Goal: Task Accomplishment & Management: Manage account settings

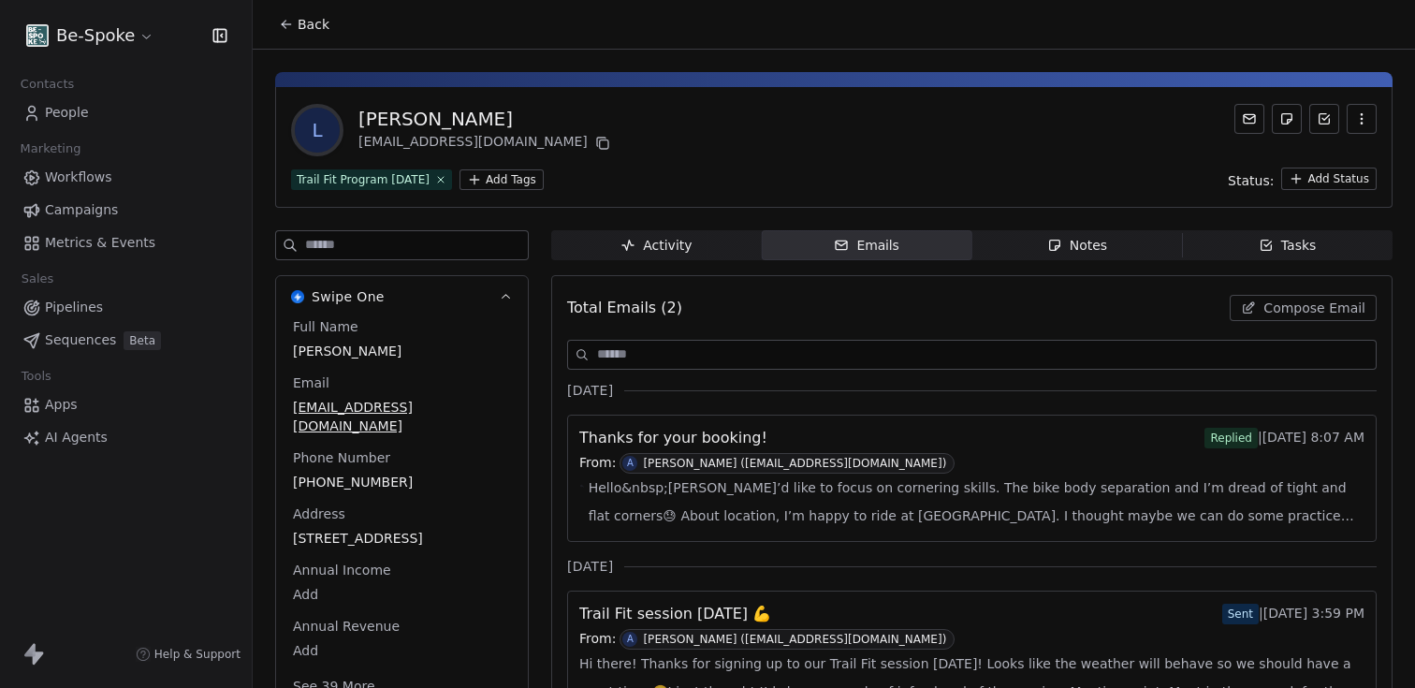
click at [69, 111] on span "People" at bounding box center [67, 113] width 44 height 20
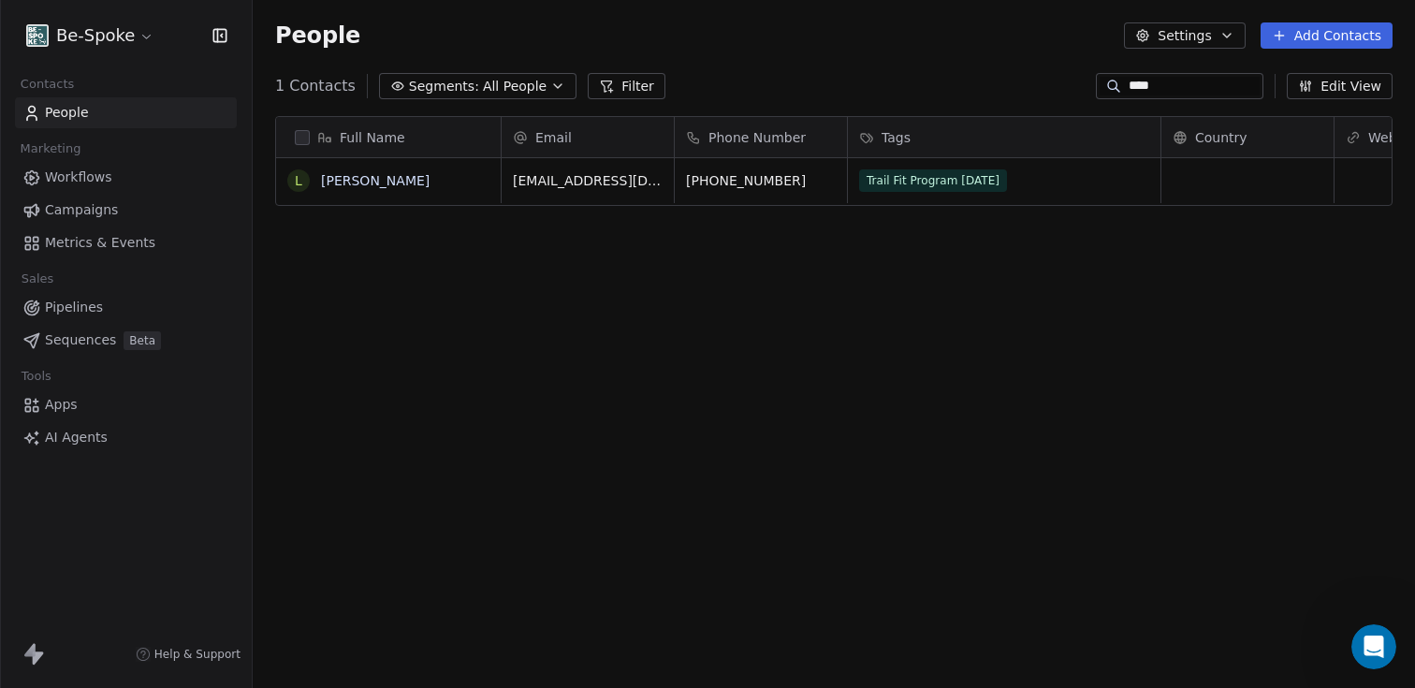
scroll to position [604, 1162]
click at [65, 178] on span "Workflows" at bounding box center [78, 177] width 67 height 20
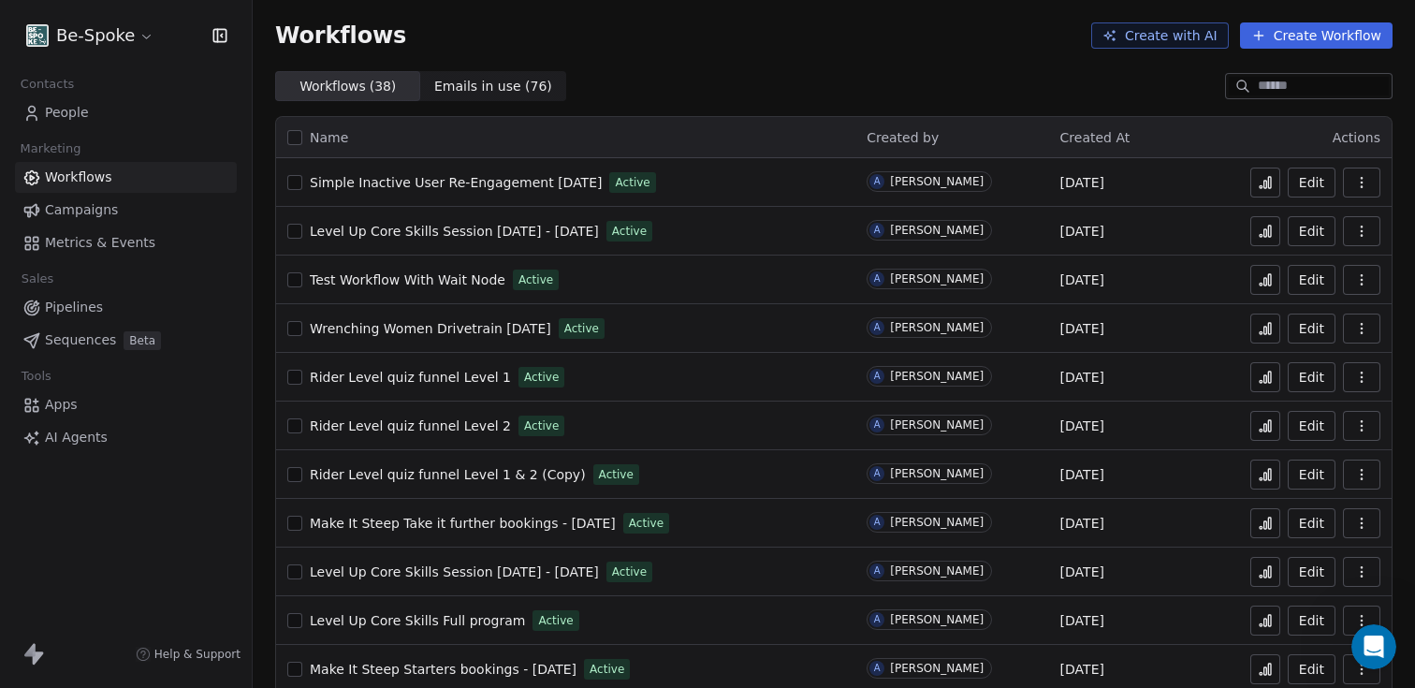
click at [1258, 188] on icon at bounding box center [1264, 182] width 15 height 15
click at [296, 287] on div "Test Workflow With Wait Node Active" at bounding box center [565, 280] width 557 height 26
click at [295, 283] on button "button" at bounding box center [294, 279] width 15 height 15
click at [1386, 277] on td "Edit" at bounding box center [1317, 279] width 150 height 49
click at [1362, 277] on icon "button" at bounding box center [1361, 279] width 15 height 15
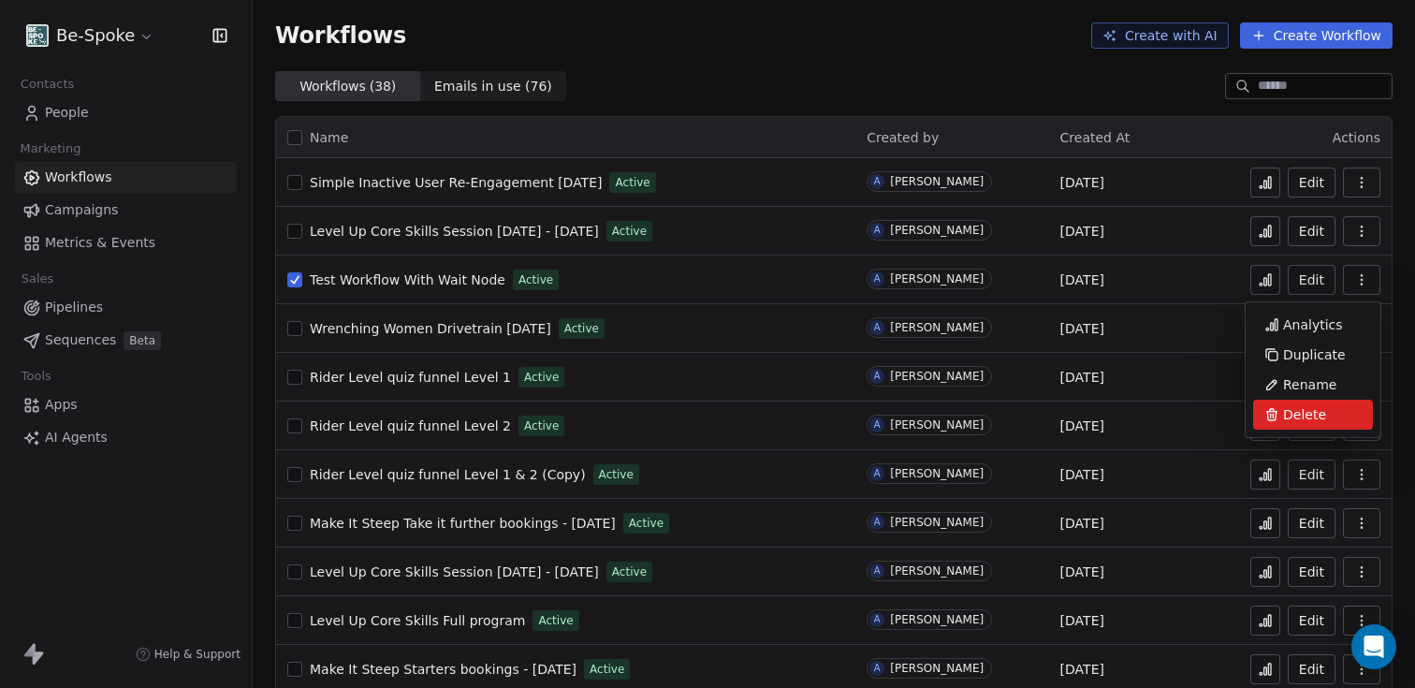
click at [1285, 417] on span "Delete" at bounding box center [1304, 414] width 43 height 19
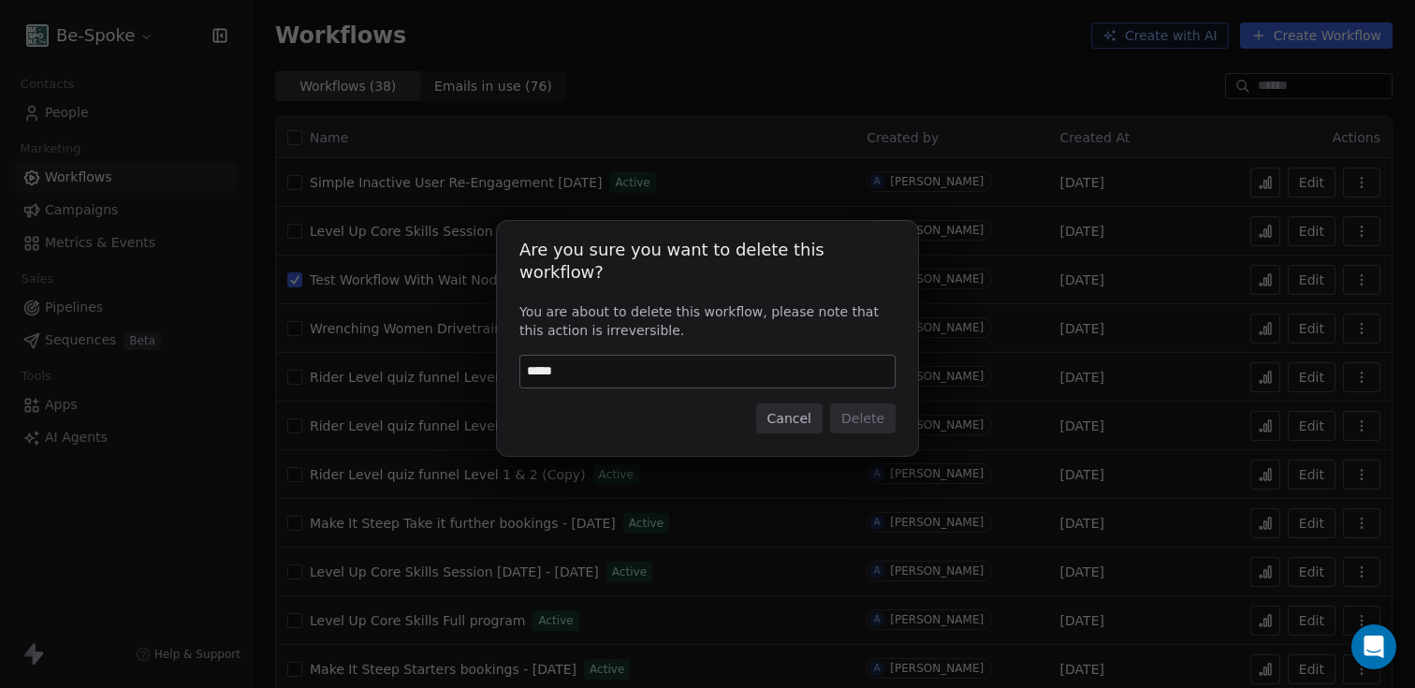
type input "******"
click at [856, 410] on button "Delete" at bounding box center [862, 418] width 65 height 30
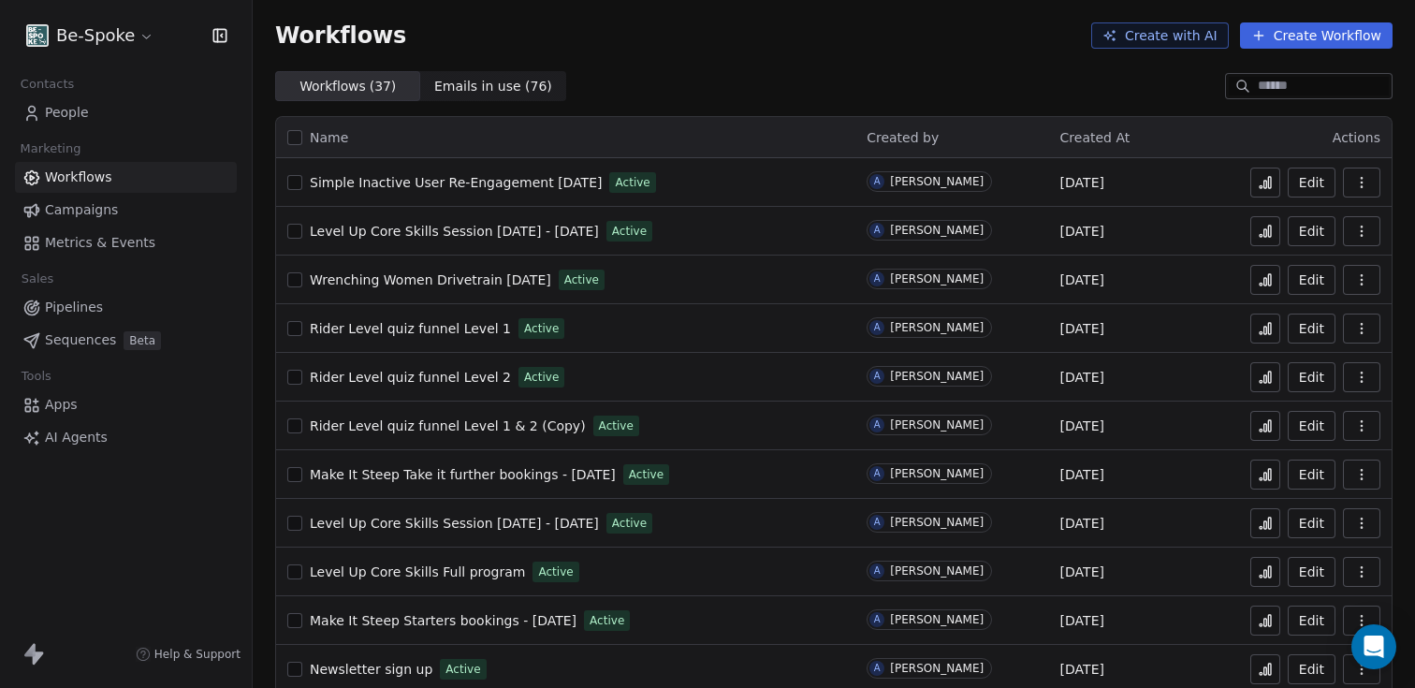
click at [81, 43] on html "Be-Spoke Contacts People Marketing Workflows Campaigns Metrics & Events Sales P…" at bounding box center [707, 344] width 1415 height 688
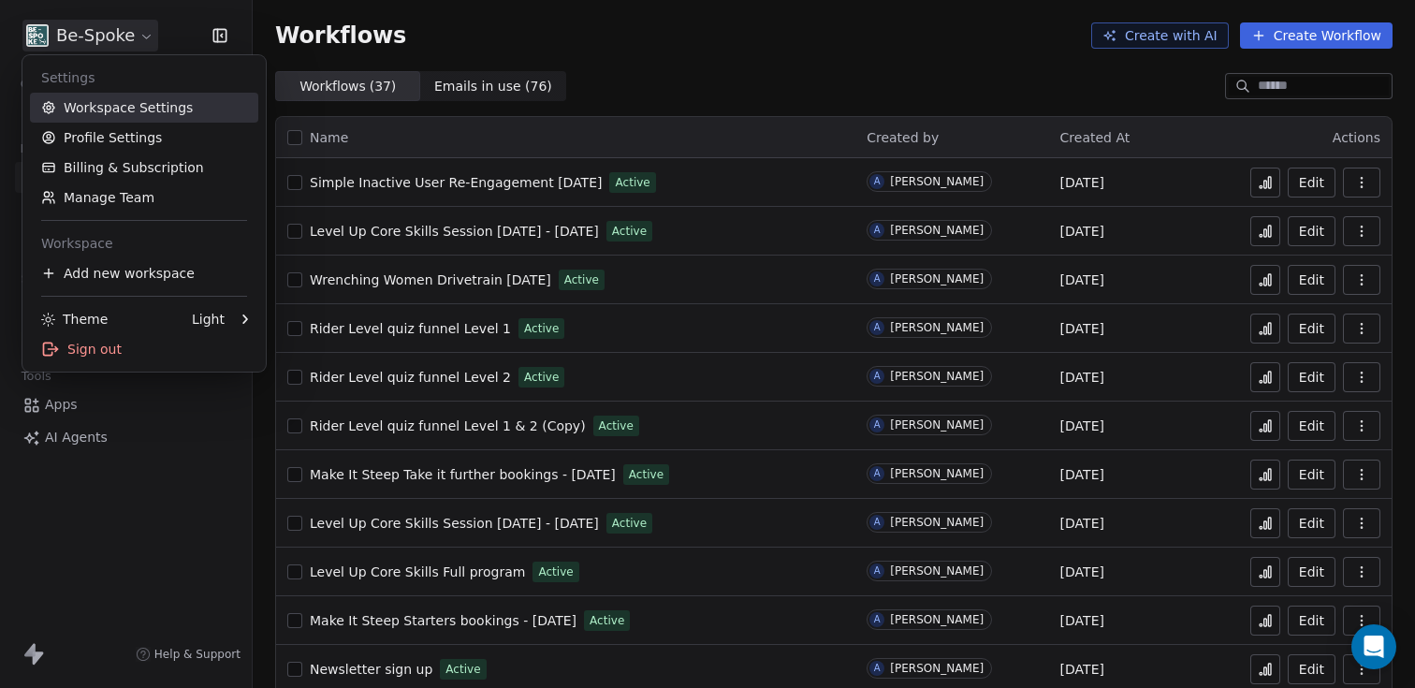
click at [80, 108] on link "Workspace Settings" at bounding box center [144, 108] width 228 height 30
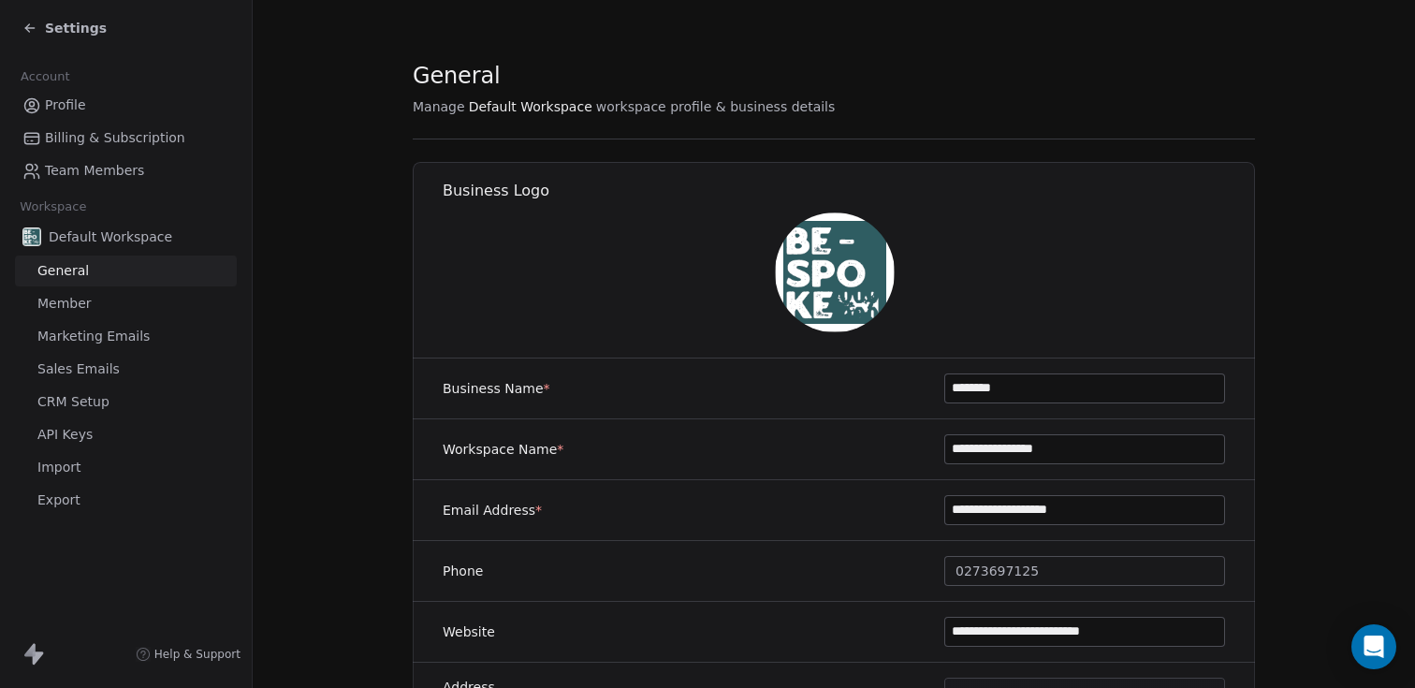
click at [61, 109] on span "Profile" at bounding box center [65, 105] width 41 height 20
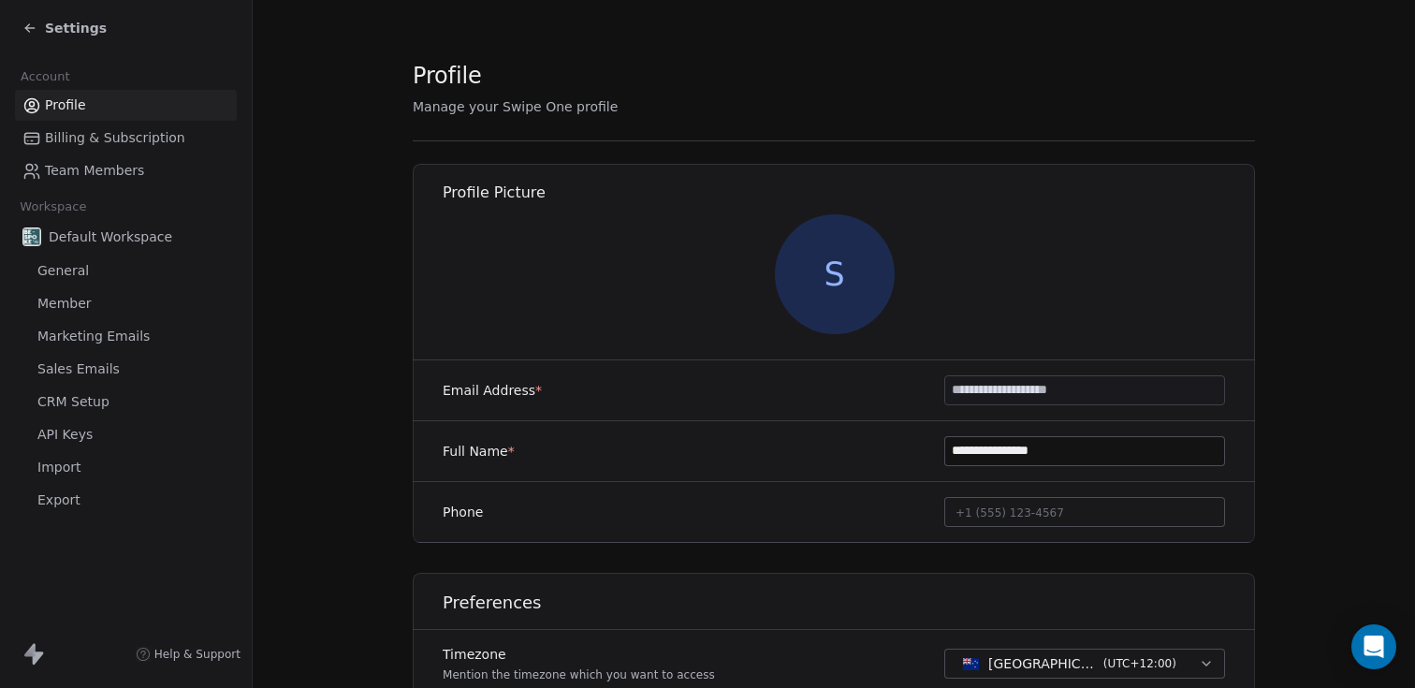
click at [80, 343] on span "Marketing Emails" at bounding box center [93, 337] width 112 height 20
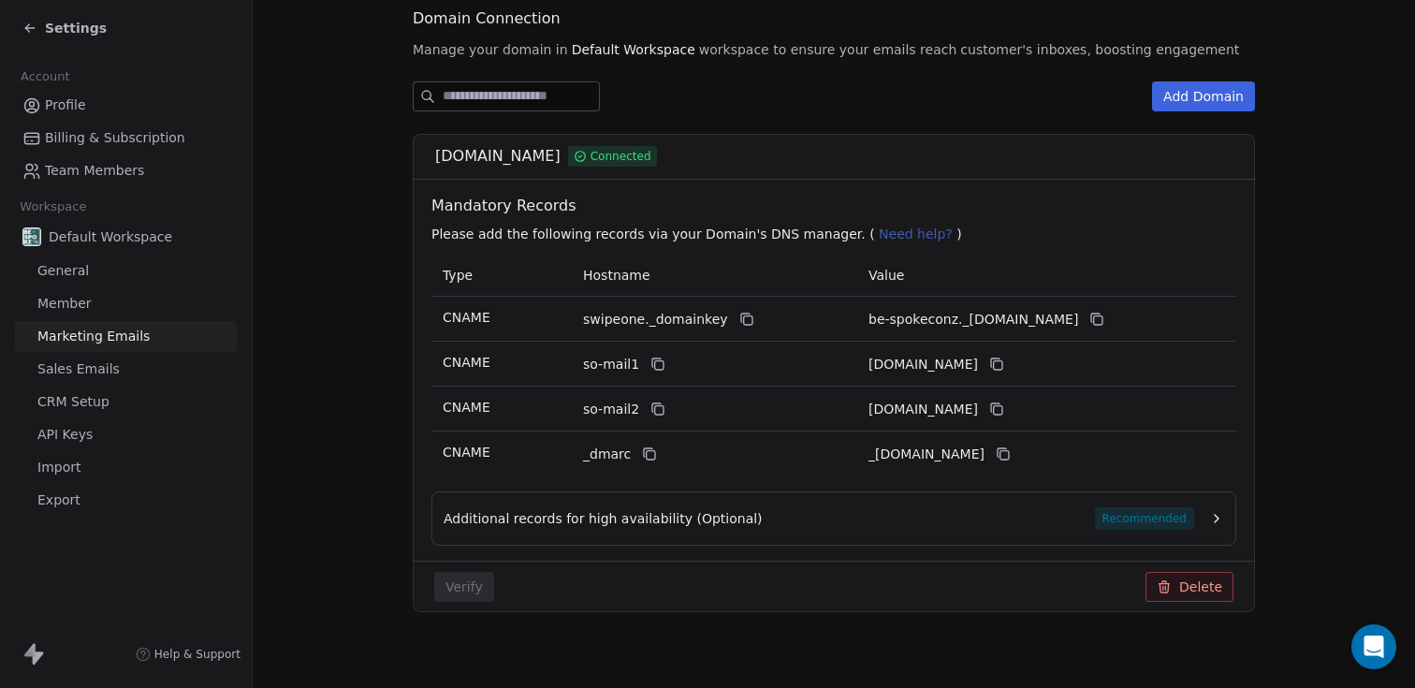
scroll to position [230, 0]
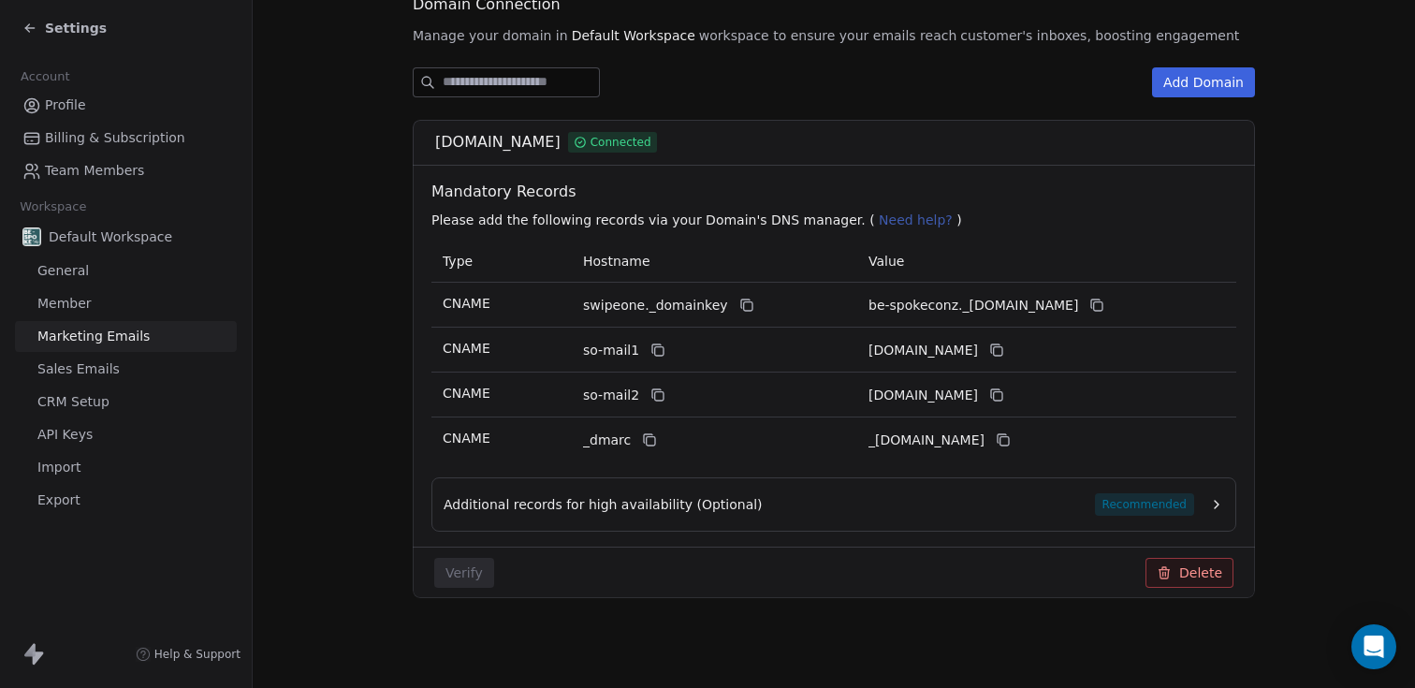
click at [73, 373] on span "Sales Emails" at bounding box center [78, 369] width 82 height 20
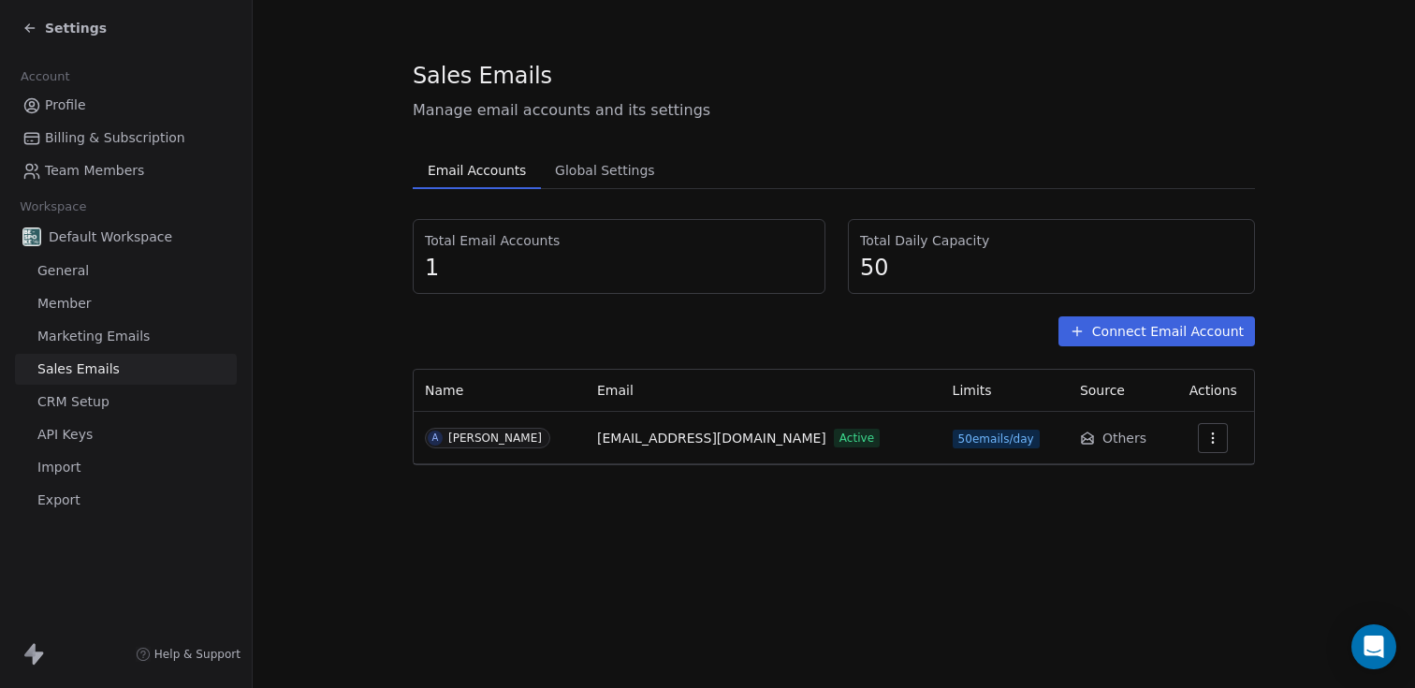
click at [952, 442] on span "50 emails/day" at bounding box center [995, 438] width 87 height 19
click at [596, 174] on span "Global Settings" at bounding box center [604, 170] width 115 height 26
click at [487, 157] on span "Email Accounts" at bounding box center [476, 170] width 113 height 26
click at [68, 416] on link "CRM Setup" at bounding box center [126, 401] width 222 height 31
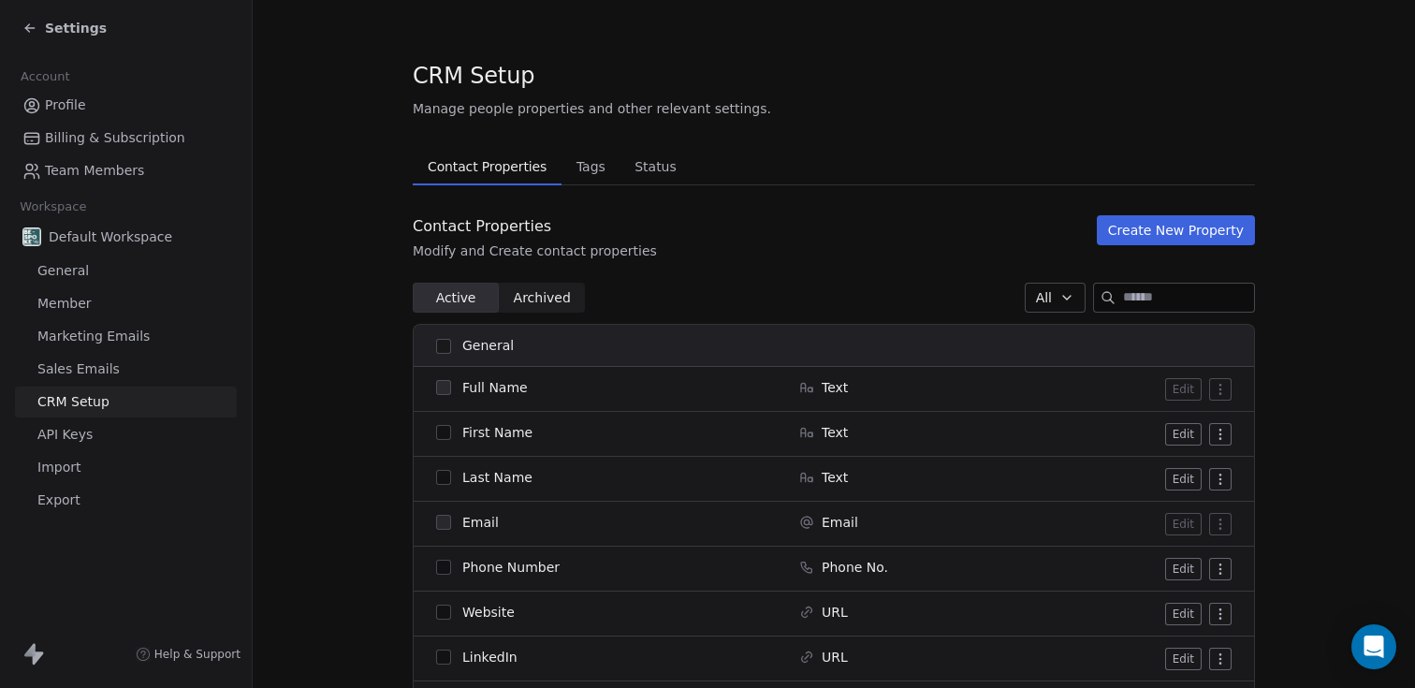
click at [93, 437] on link "API Keys" at bounding box center [126, 434] width 222 height 31
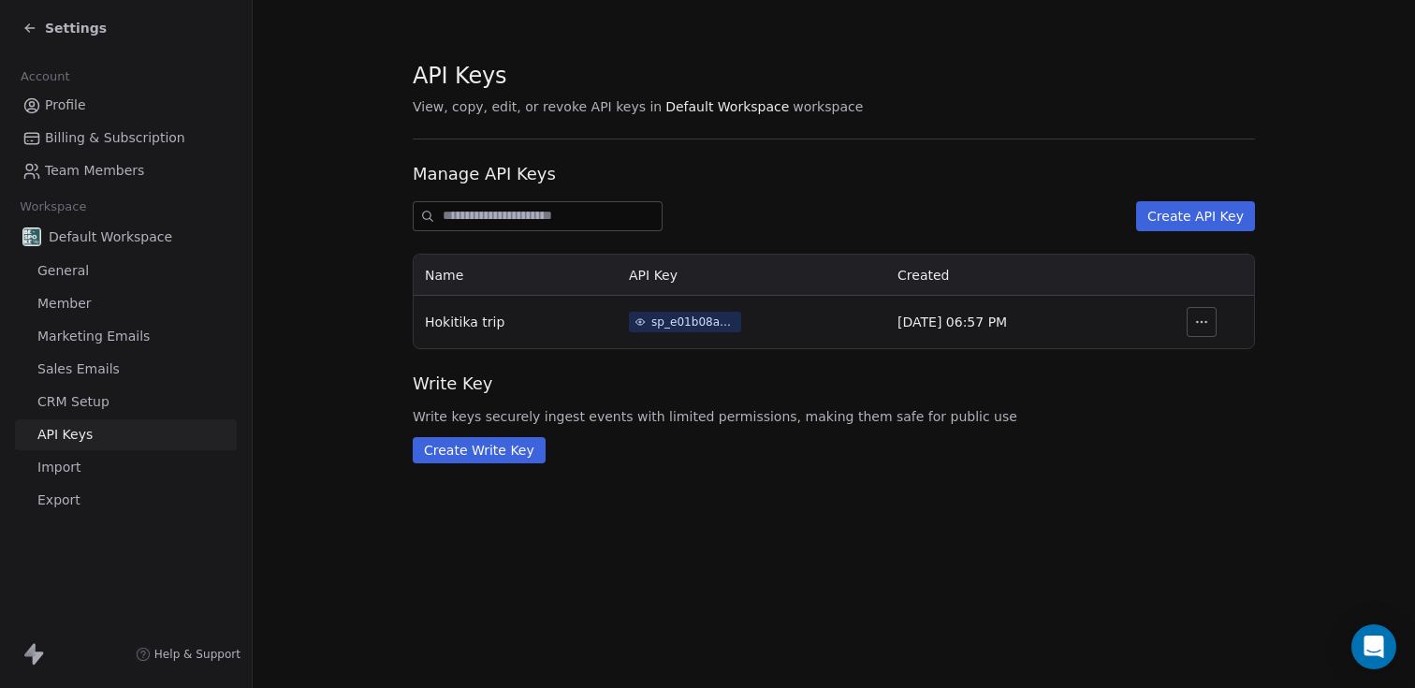
click at [67, 267] on span "General" at bounding box center [62, 271] width 51 height 20
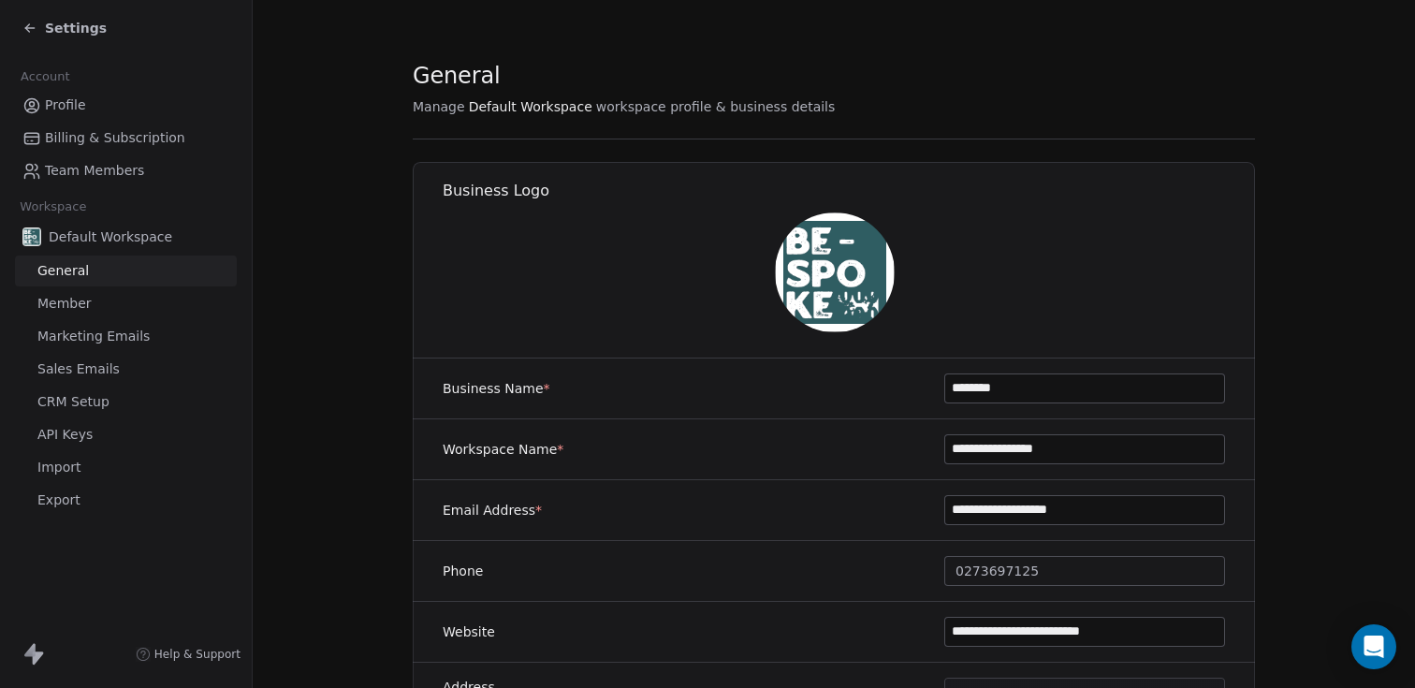
click at [67, 267] on span "General" at bounding box center [62, 271] width 51 height 20
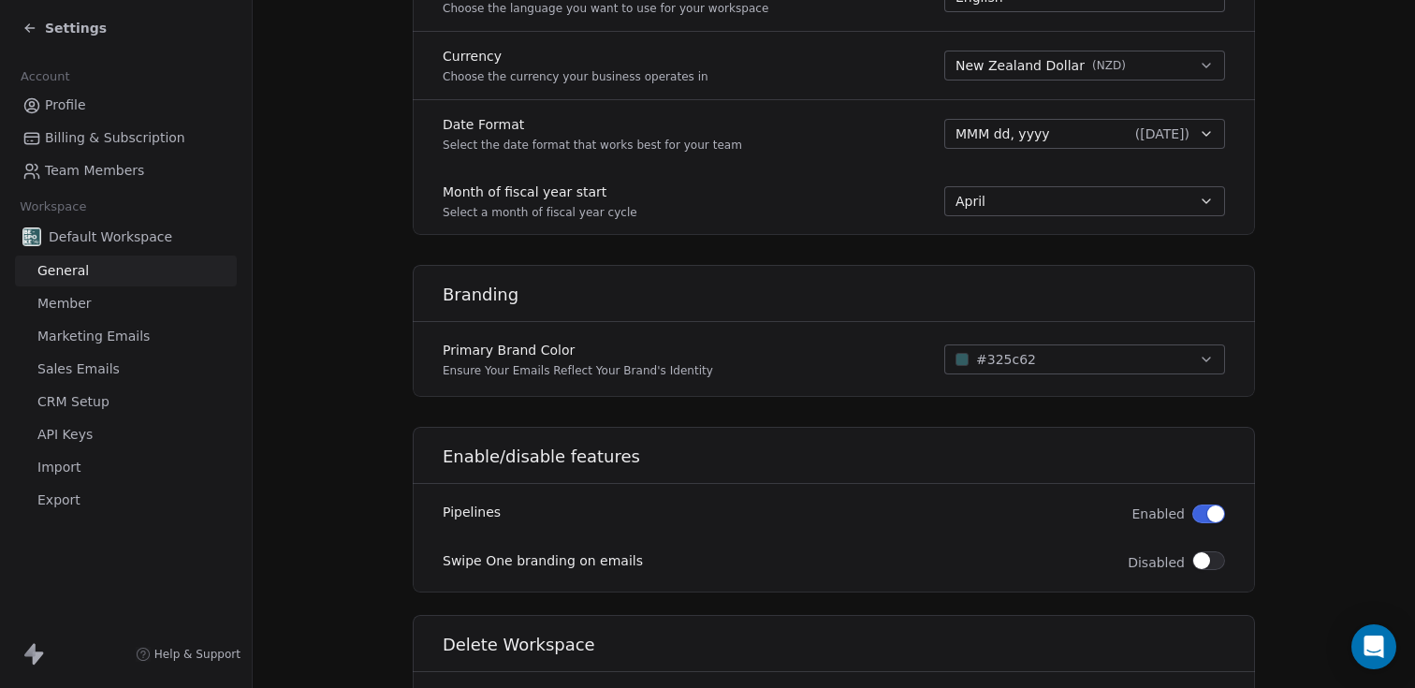
scroll to position [1064, 0]
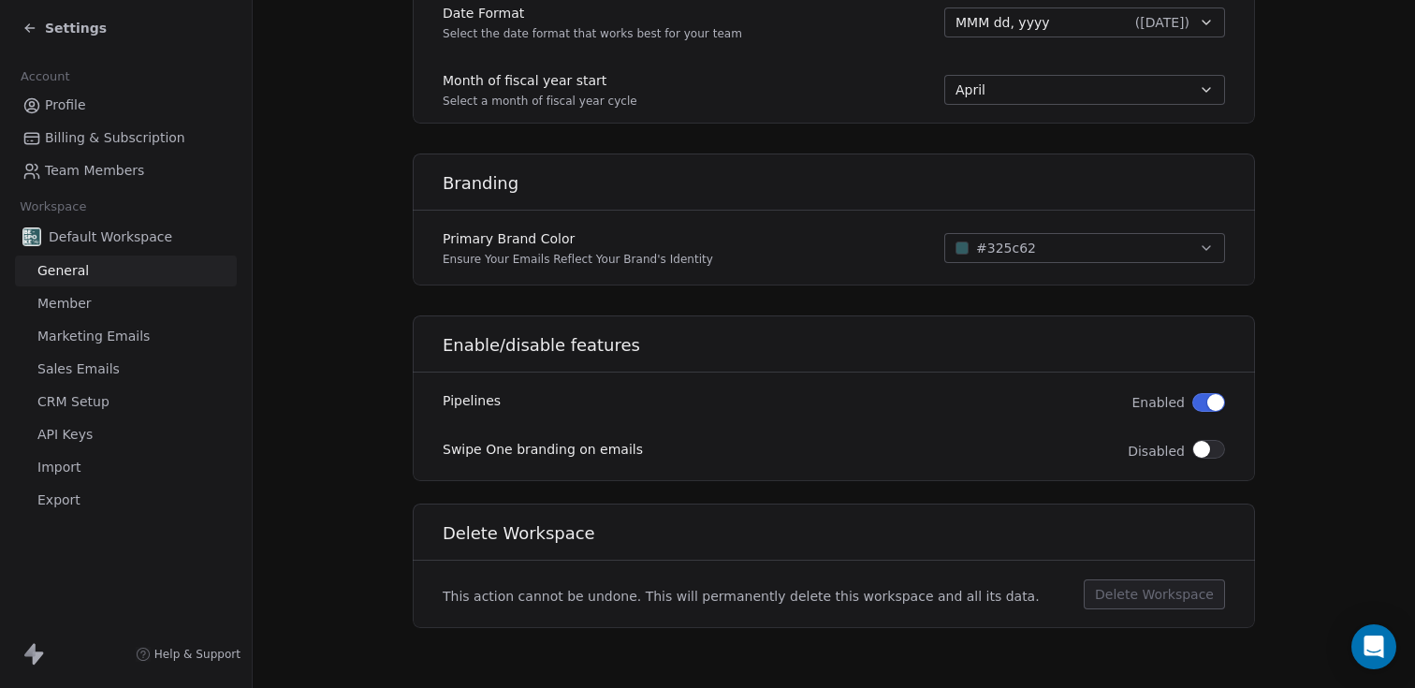
click at [1204, 405] on button "button" at bounding box center [1208, 402] width 33 height 19
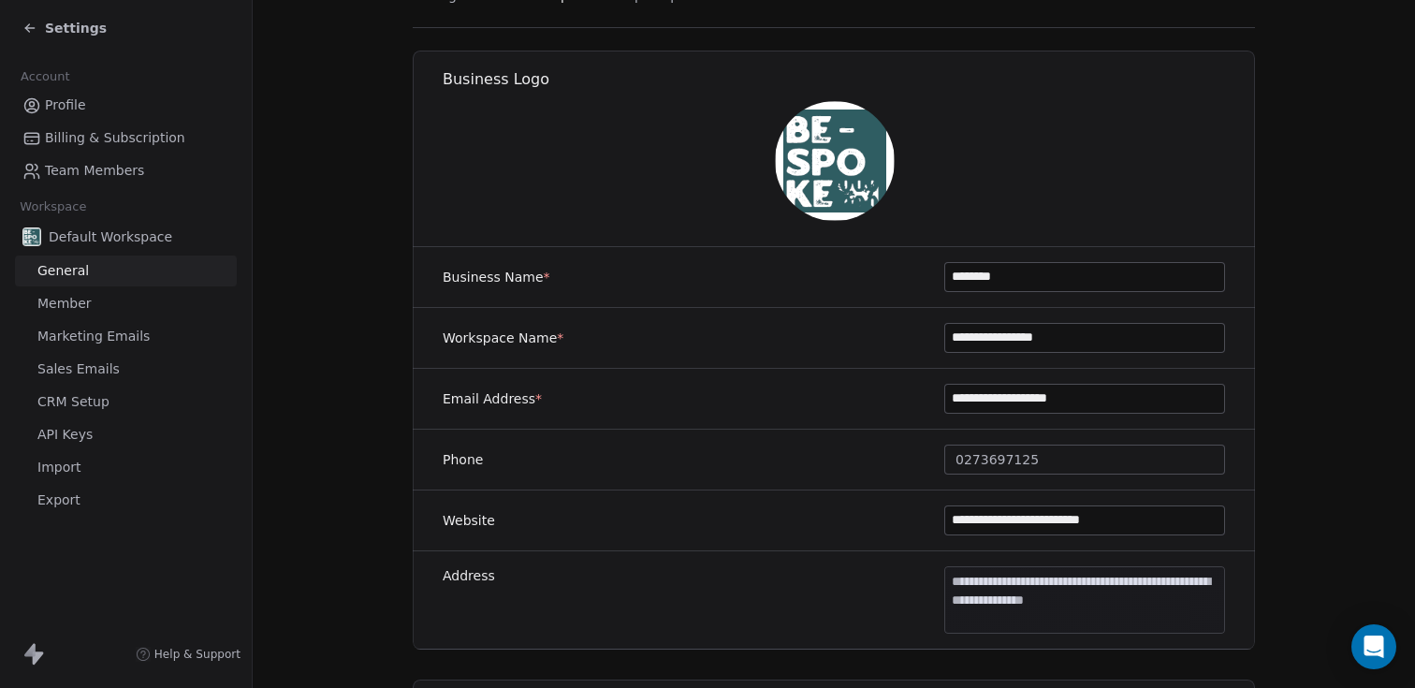
scroll to position [0, 0]
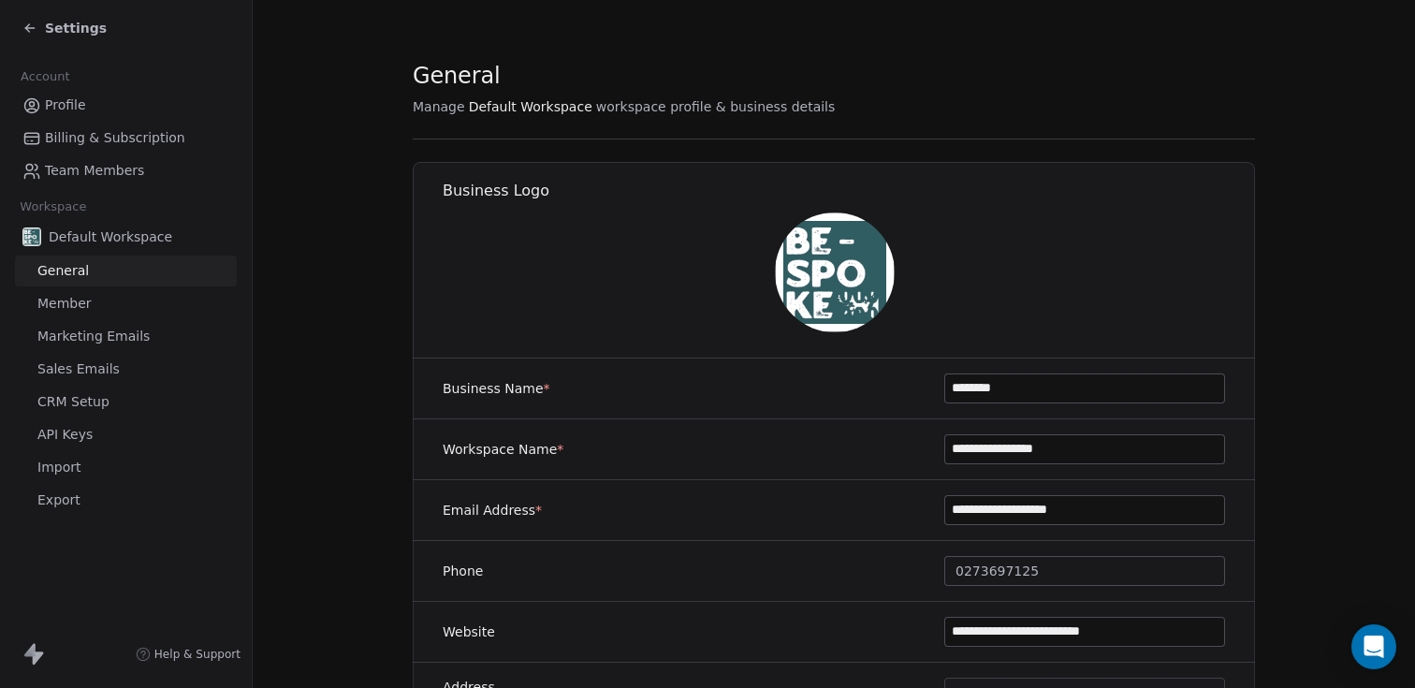
click at [64, 28] on span "Settings" at bounding box center [76, 28] width 62 height 19
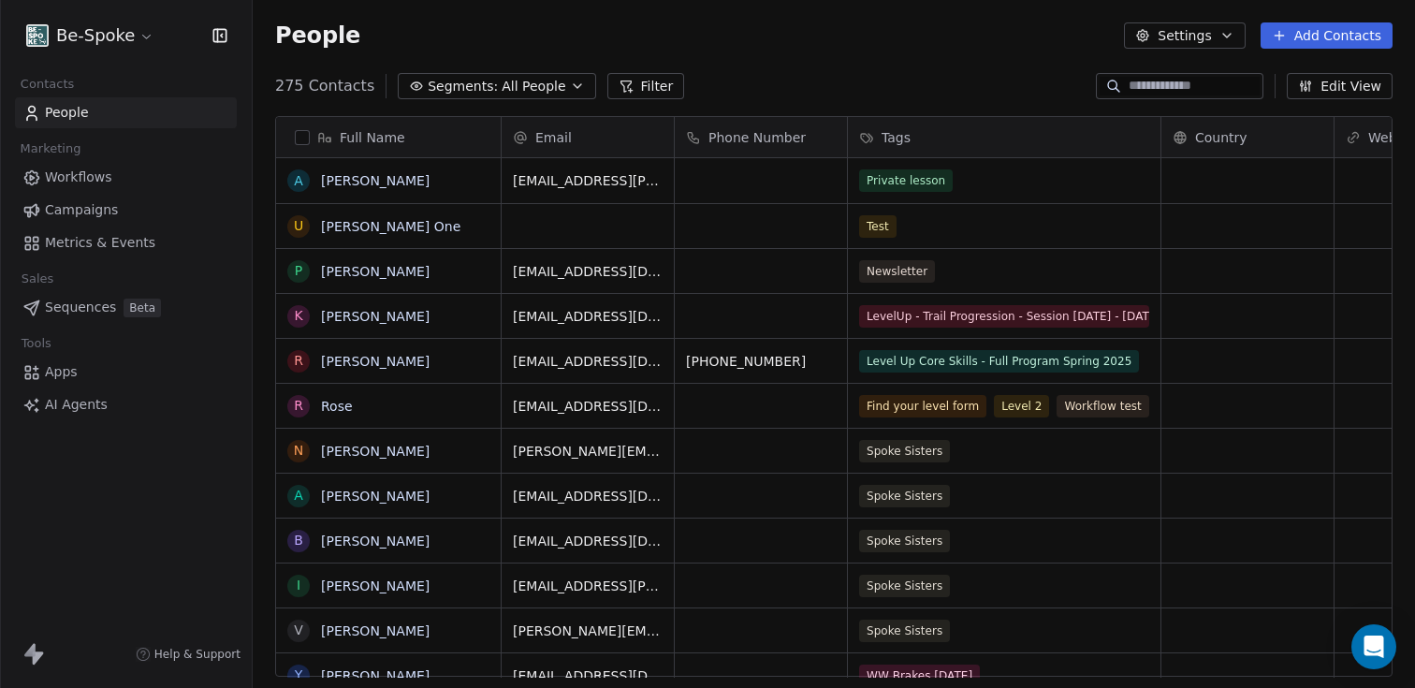
scroll to position [604, 1162]
click at [67, 242] on span "Metrics & Events" at bounding box center [100, 243] width 110 height 20
